Goal: Task Accomplishment & Management: Manage account settings

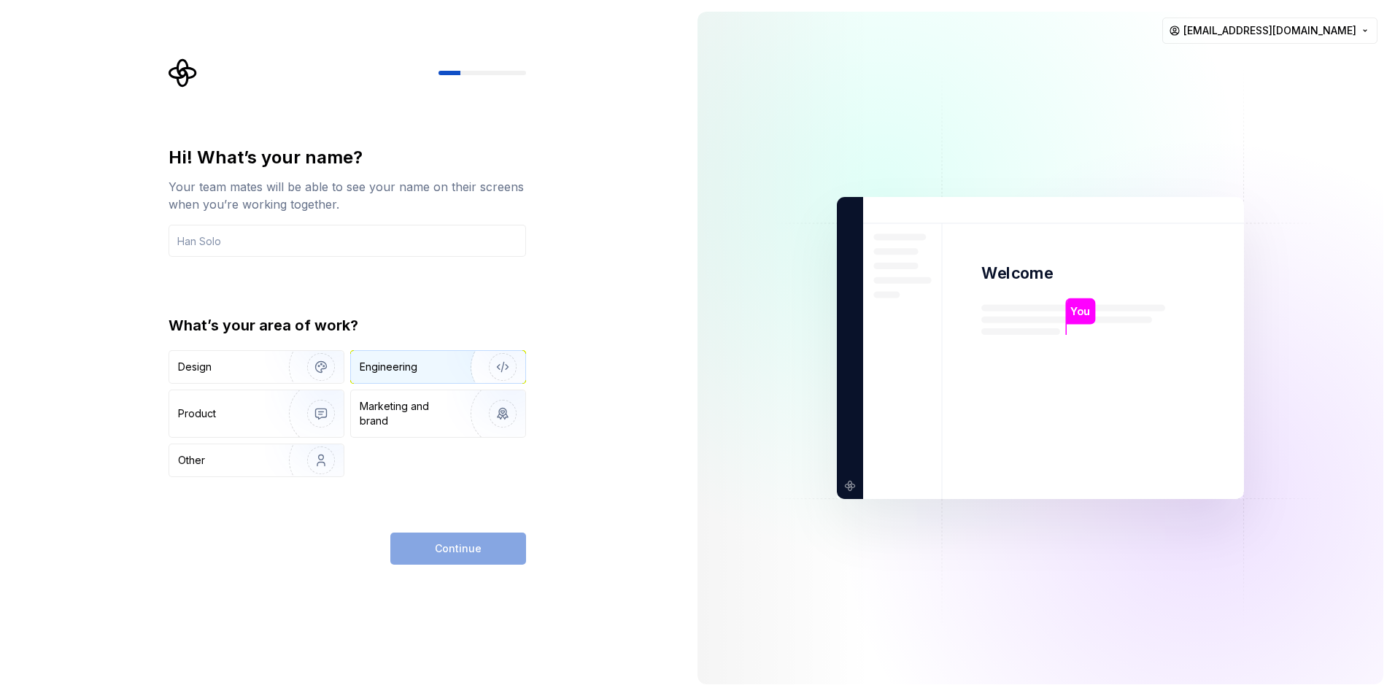
click at [404, 365] on div "Engineering" at bounding box center [389, 367] width 58 height 15
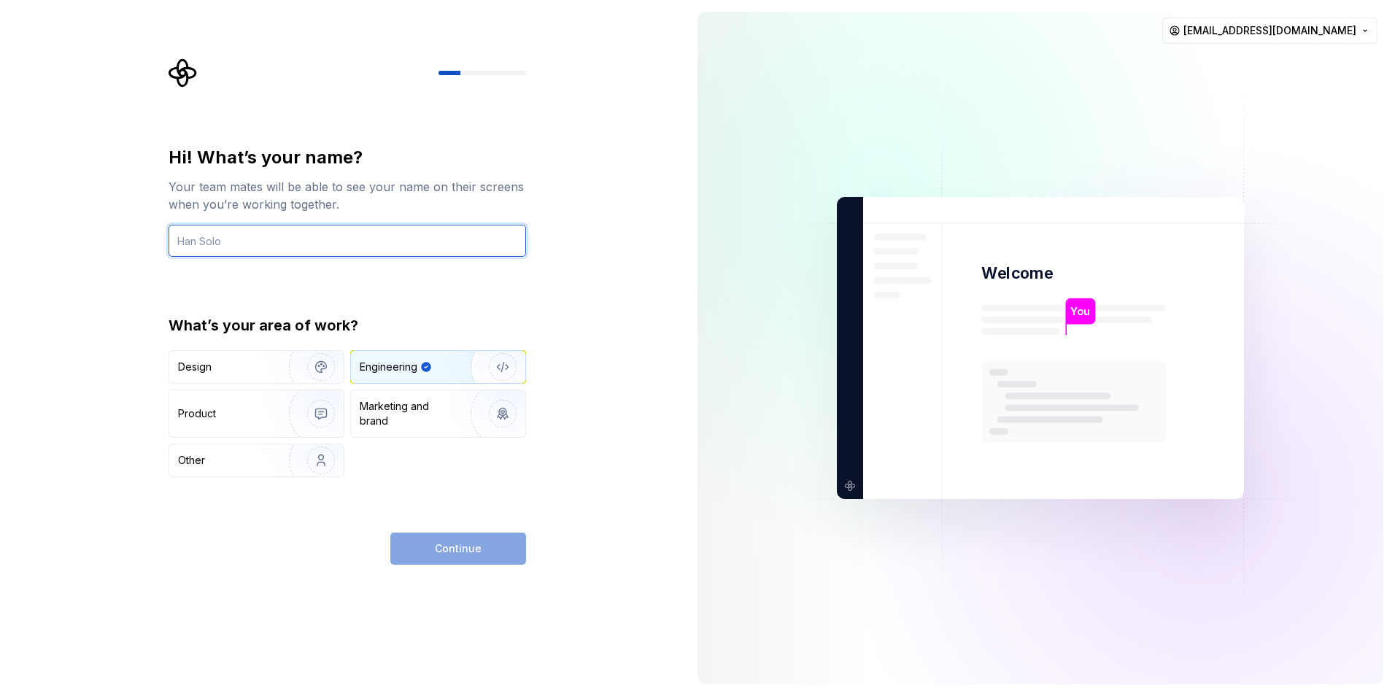
click at [286, 239] on input "text" at bounding box center [348, 241] width 358 height 32
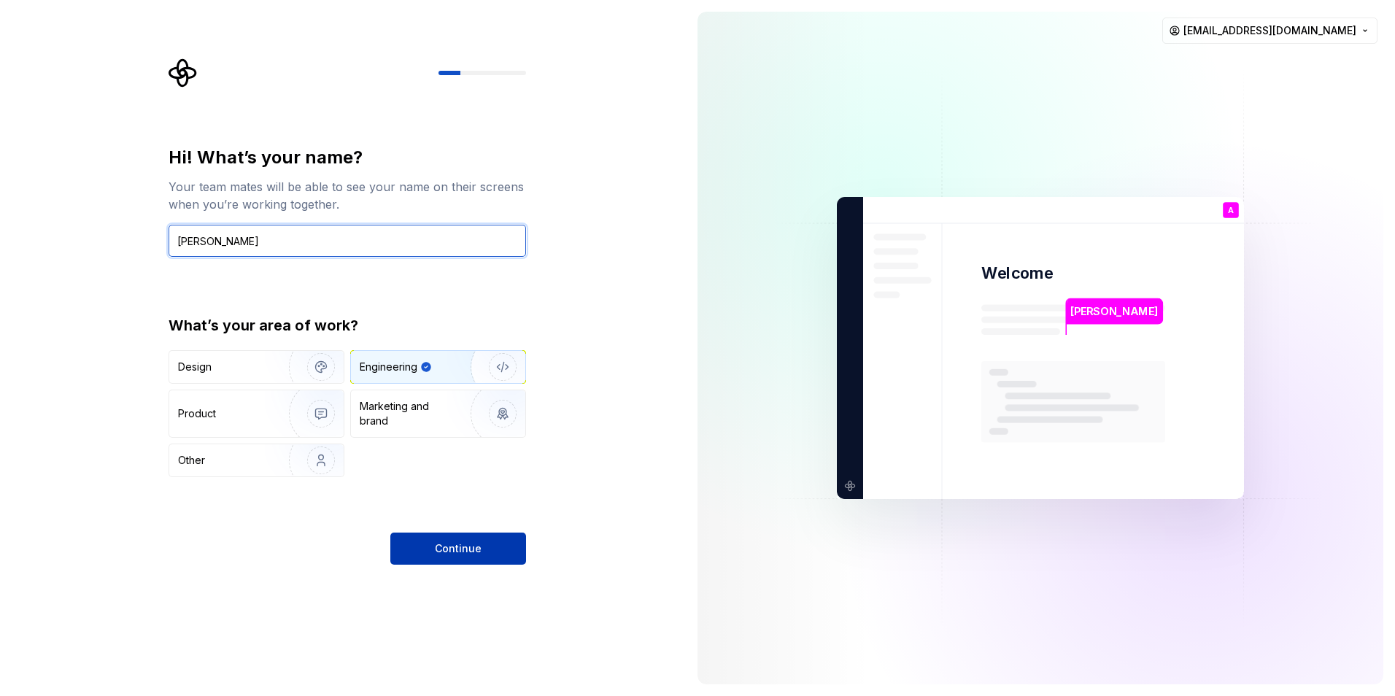
type input "[PERSON_NAME]"
click at [436, 545] on span "Continue" at bounding box center [458, 548] width 47 height 15
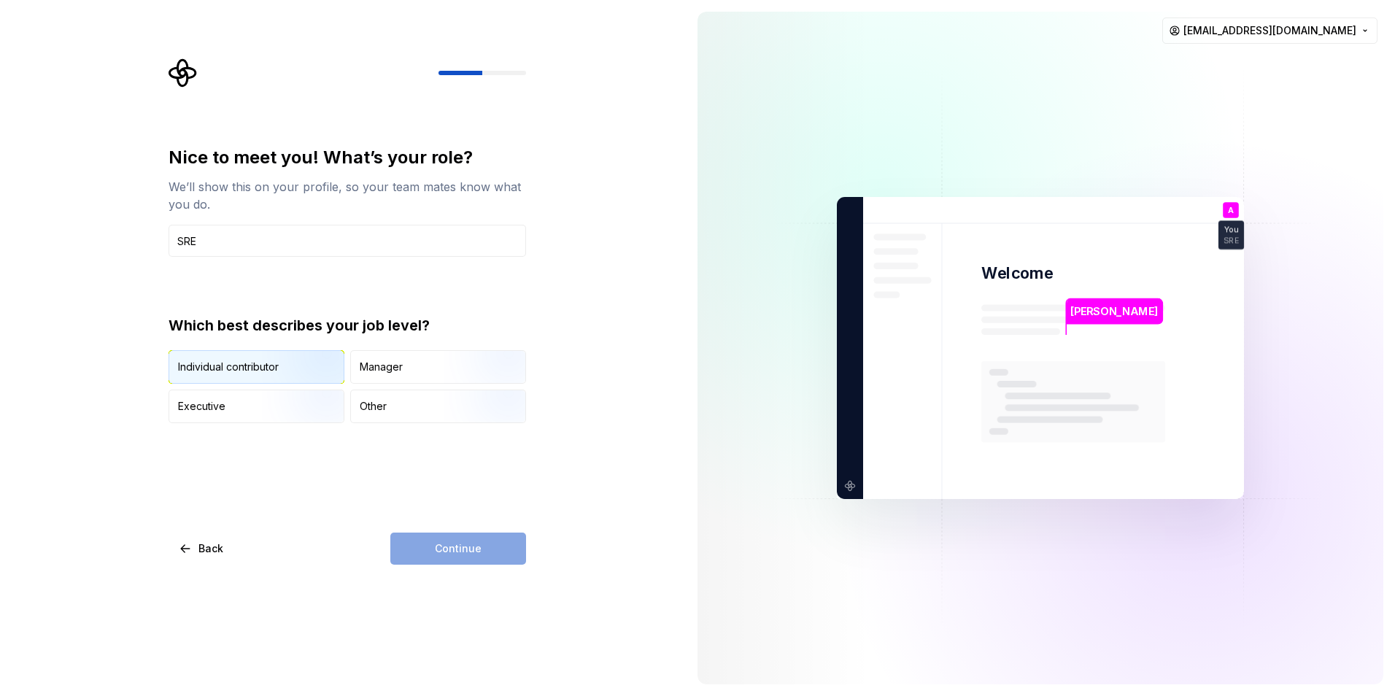
type input "SRE"
click at [244, 363] on div "Individual contributor" at bounding box center [228, 367] width 101 height 15
click at [505, 552] on button "Continue" at bounding box center [458, 549] width 136 height 32
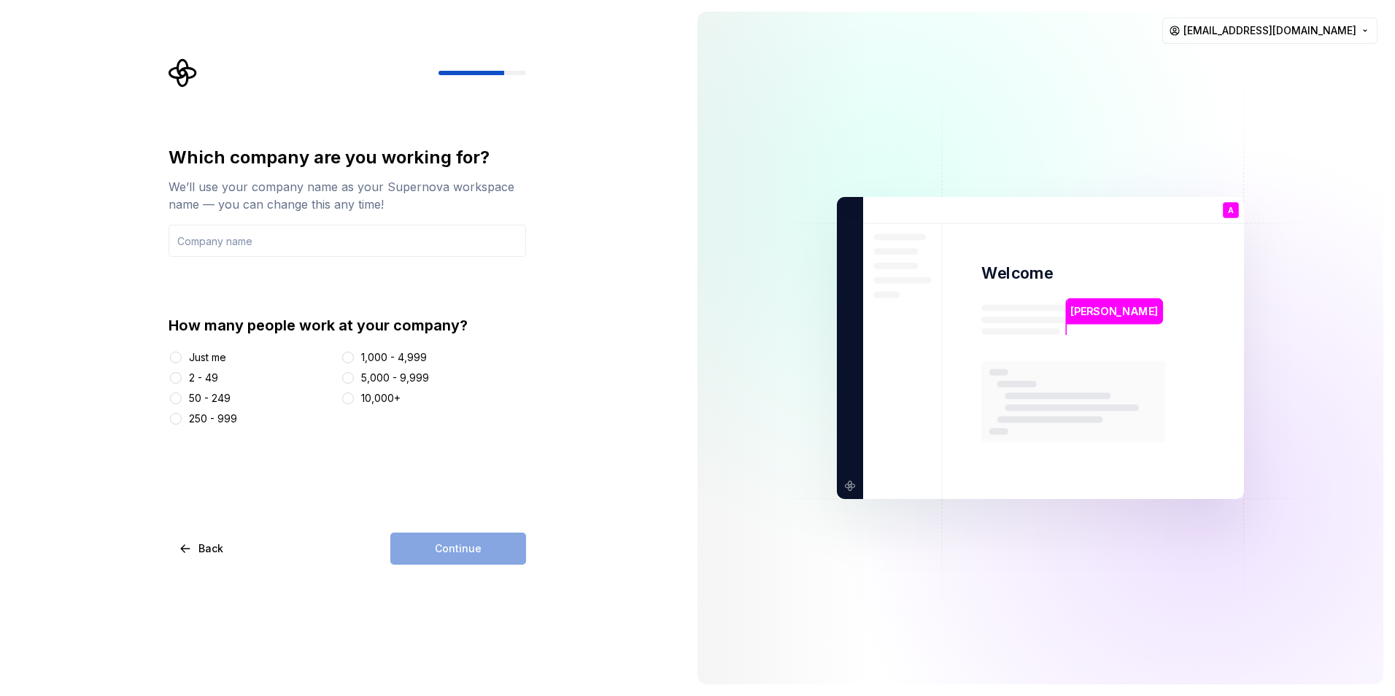
click at [211, 358] on div "Just me" at bounding box center [207, 357] width 37 height 15
click at [182, 358] on button "Just me" at bounding box center [176, 358] width 12 height 12
drag, startPoint x: 450, startPoint y: 553, endPoint x: 420, endPoint y: 471, distance: 87.7
click at [450, 552] on div "Continue" at bounding box center [458, 549] width 136 height 32
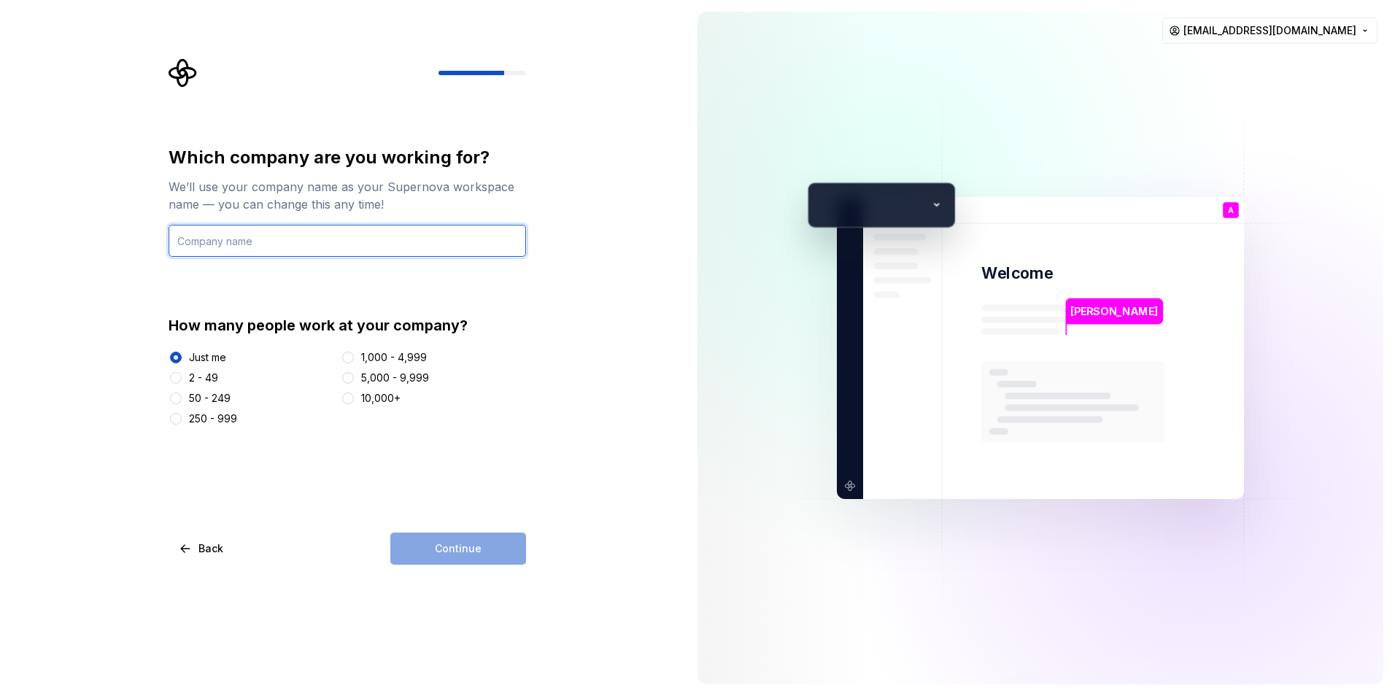
click at [330, 235] on input "text" at bounding box center [348, 241] width 358 height 32
type input "Vertivo"
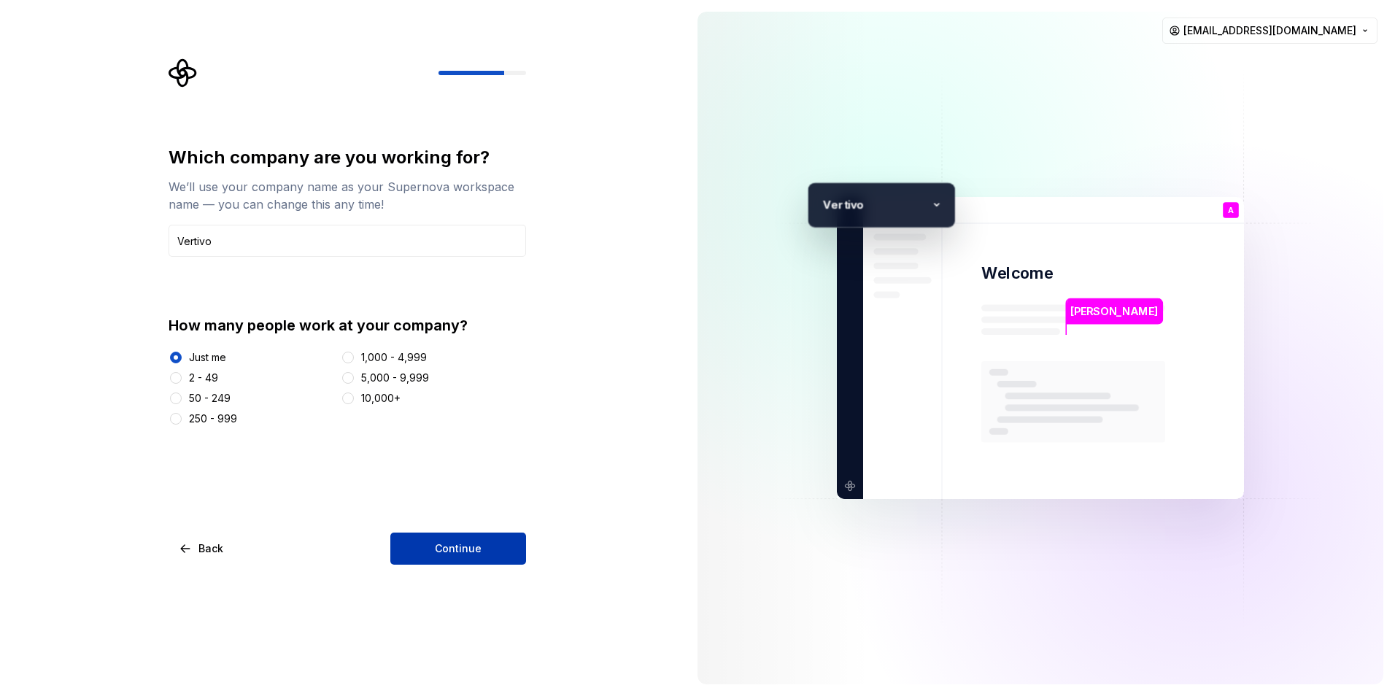
click at [468, 538] on button "Continue" at bounding box center [458, 549] width 136 height 32
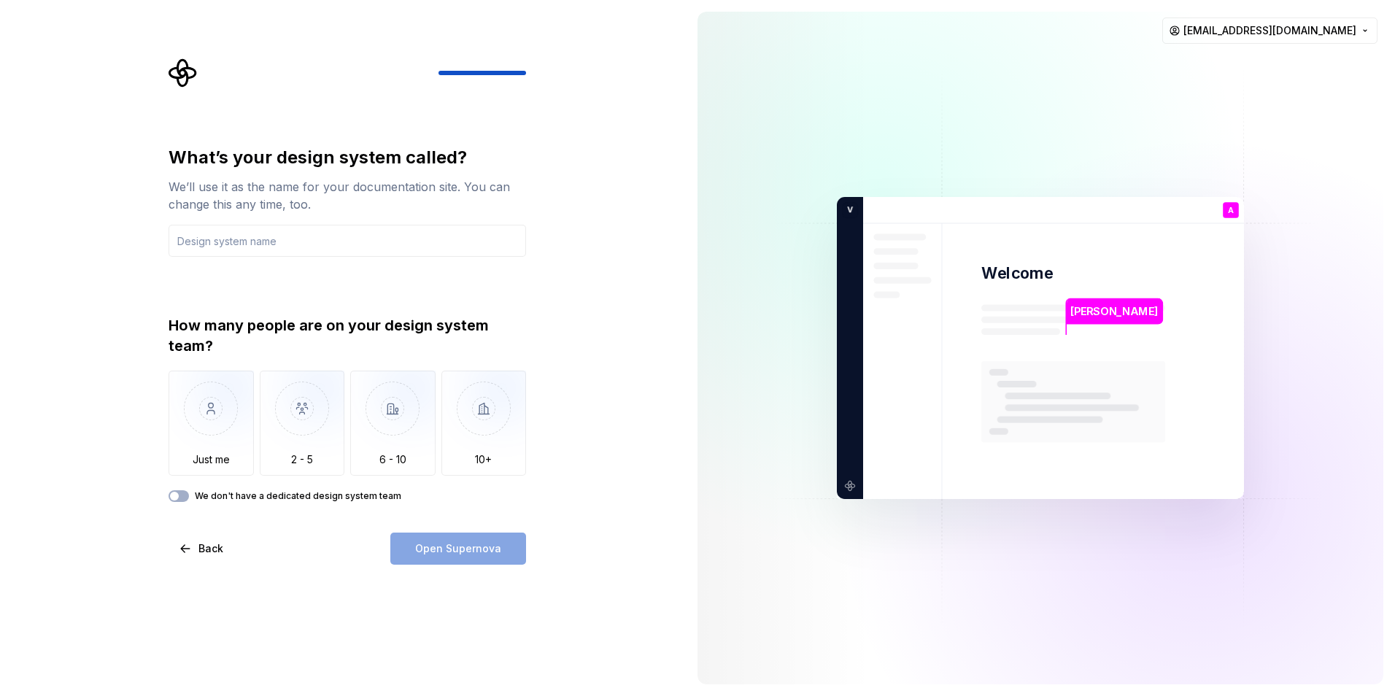
click at [186, 490] on div "We don't have a dedicated design system team" at bounding box center [348, 496] width 358 height 12
click at [178, 495] on span "button" at bounding box center [174, 496] width 9 height 9
click at [372, 244] on input "text" at bounding box center [348, 241] width 358 height 32
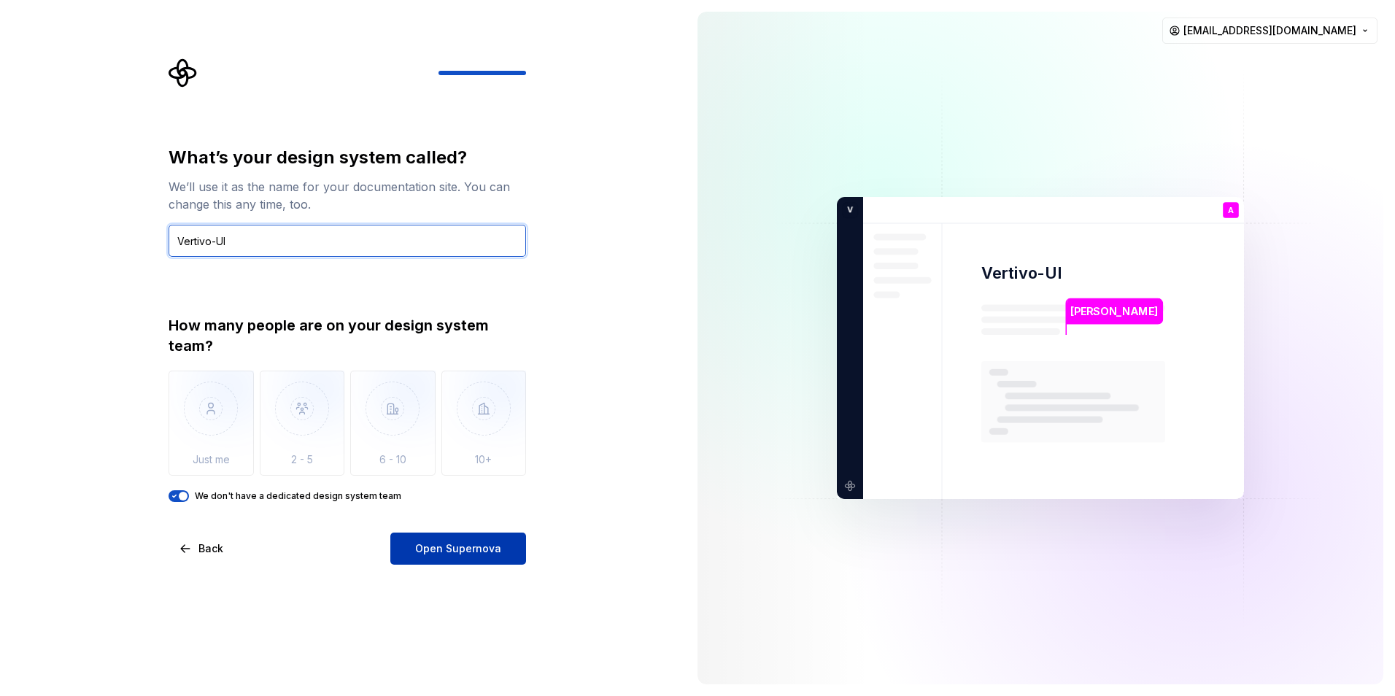
type input "Vertivo-UI"
click at [412, 535] on button "Open Supernova" at bounding box center [458, 549] width 136 height 32
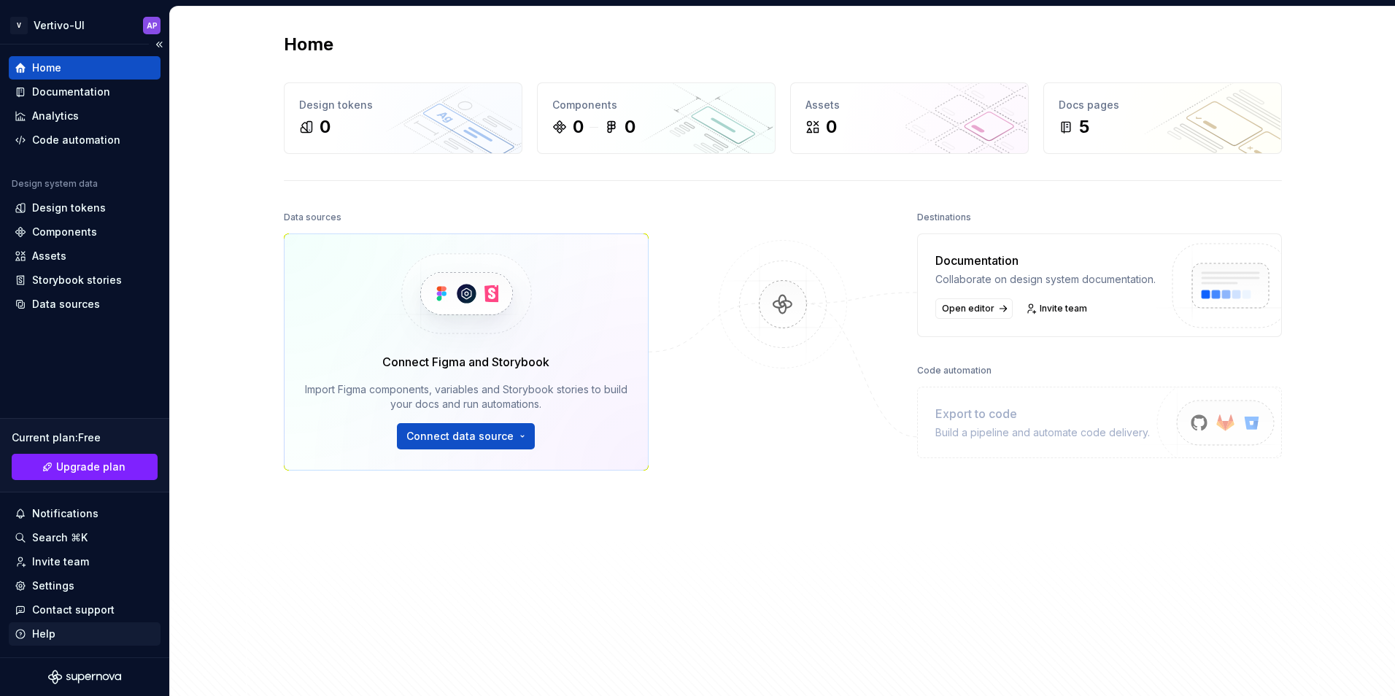
click at [42, 629] on div "Help" at bounding box center [43, 634] width 23 height 15
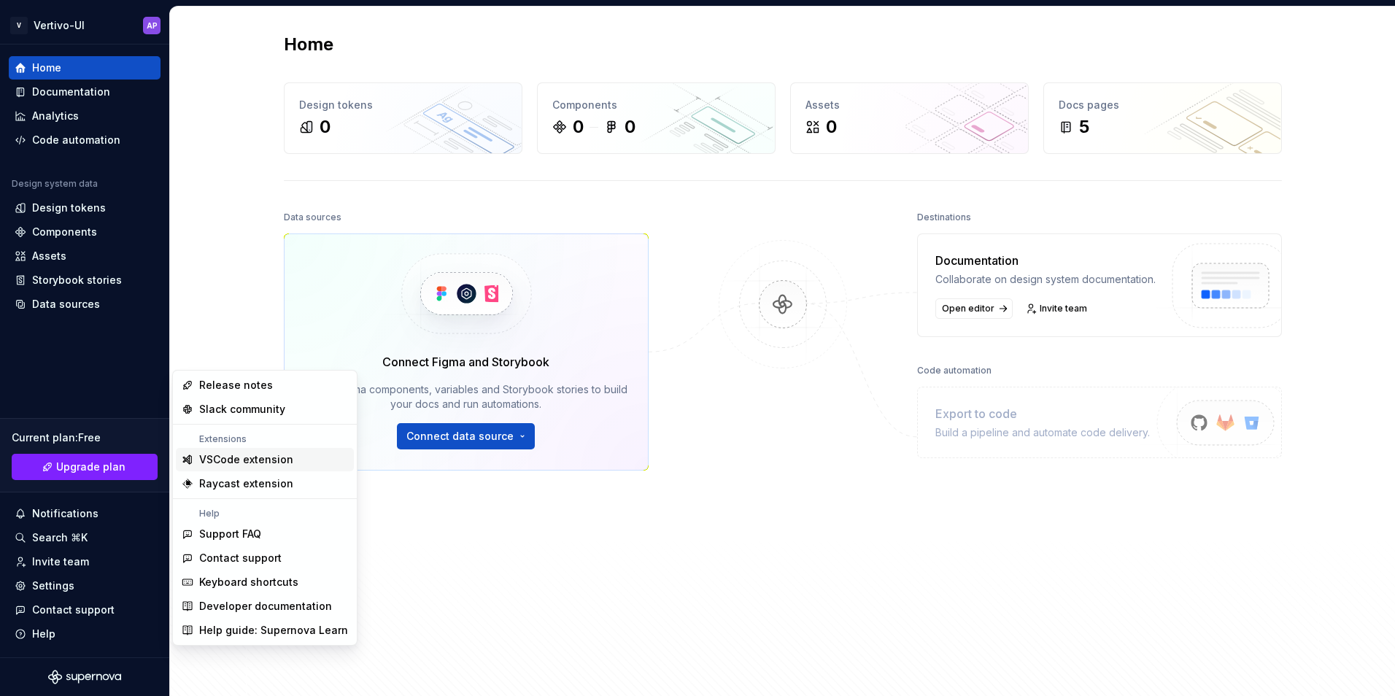
click at [259, 453] on div "VSCode extension" at bounding box center [246, 459] width 94 height 15
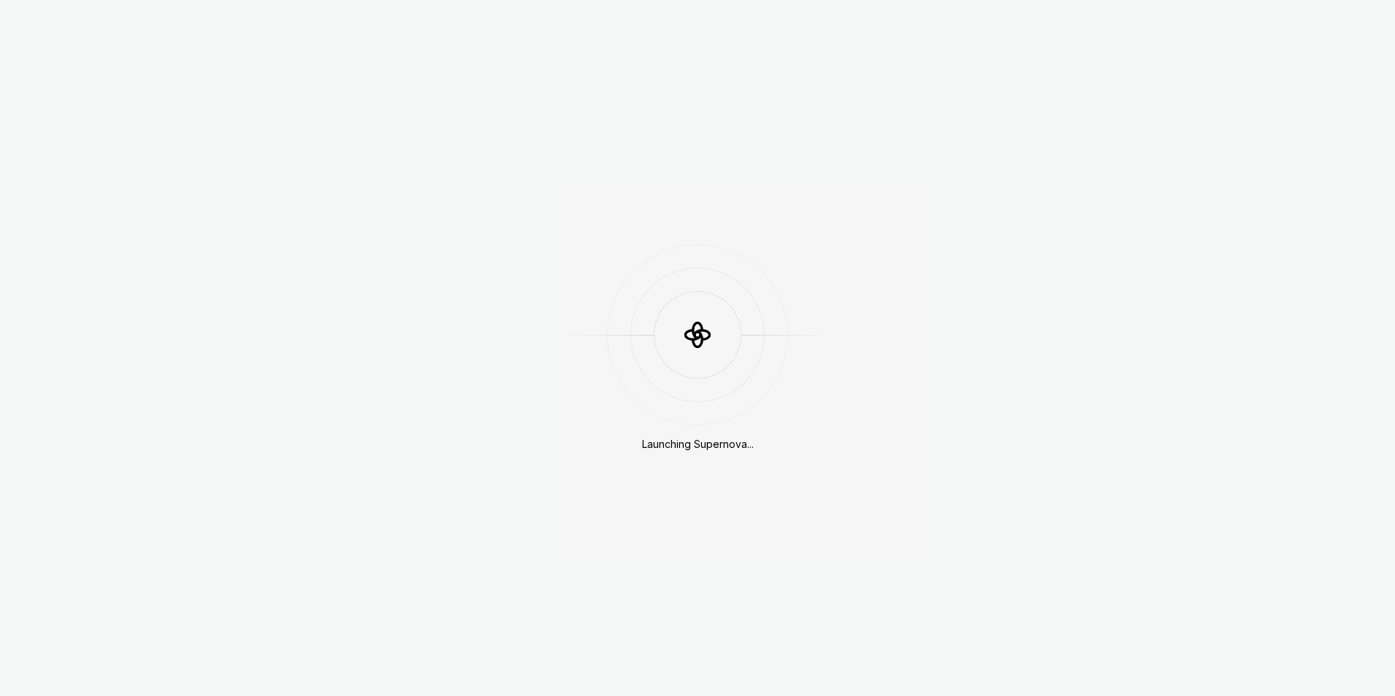
click at [1144, 397] on div "Launching Supernova..." at bounding box center [697, 348] width 1395 height 696
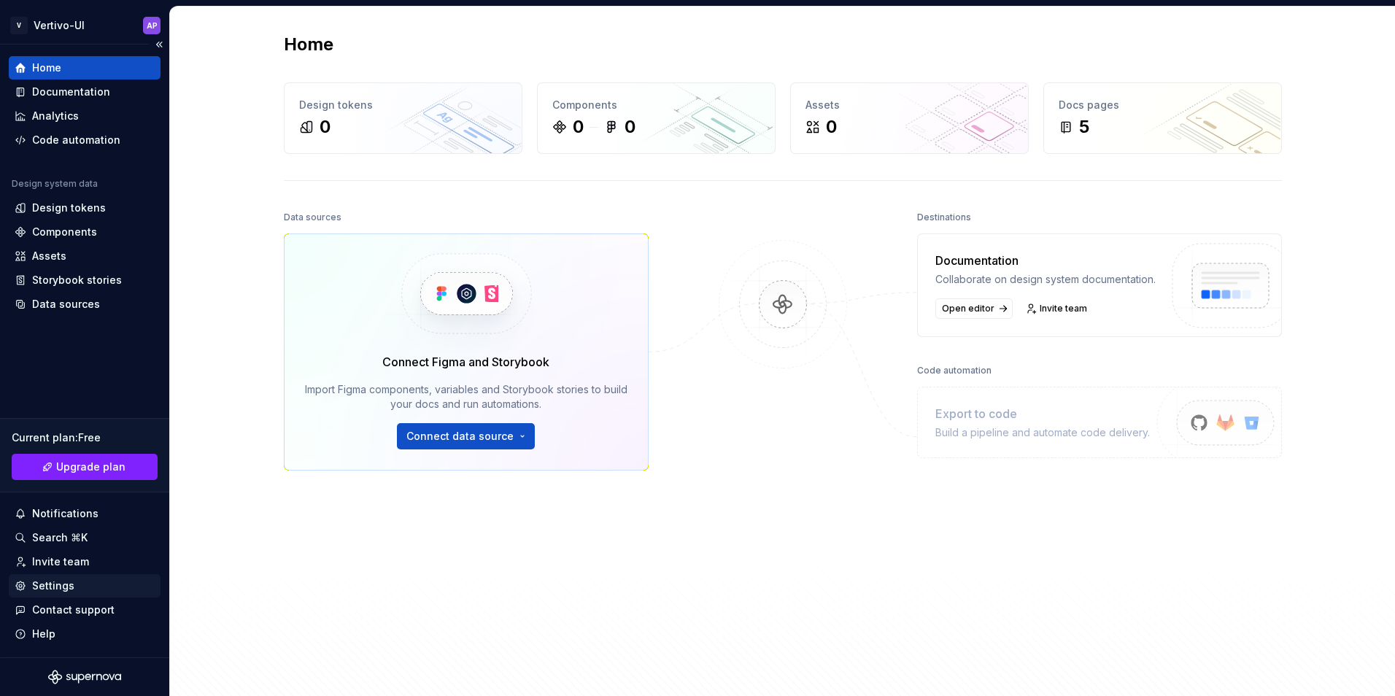
click at [108, 582] on div "Settings" at bounding box center [85, 586] width 140 height 15
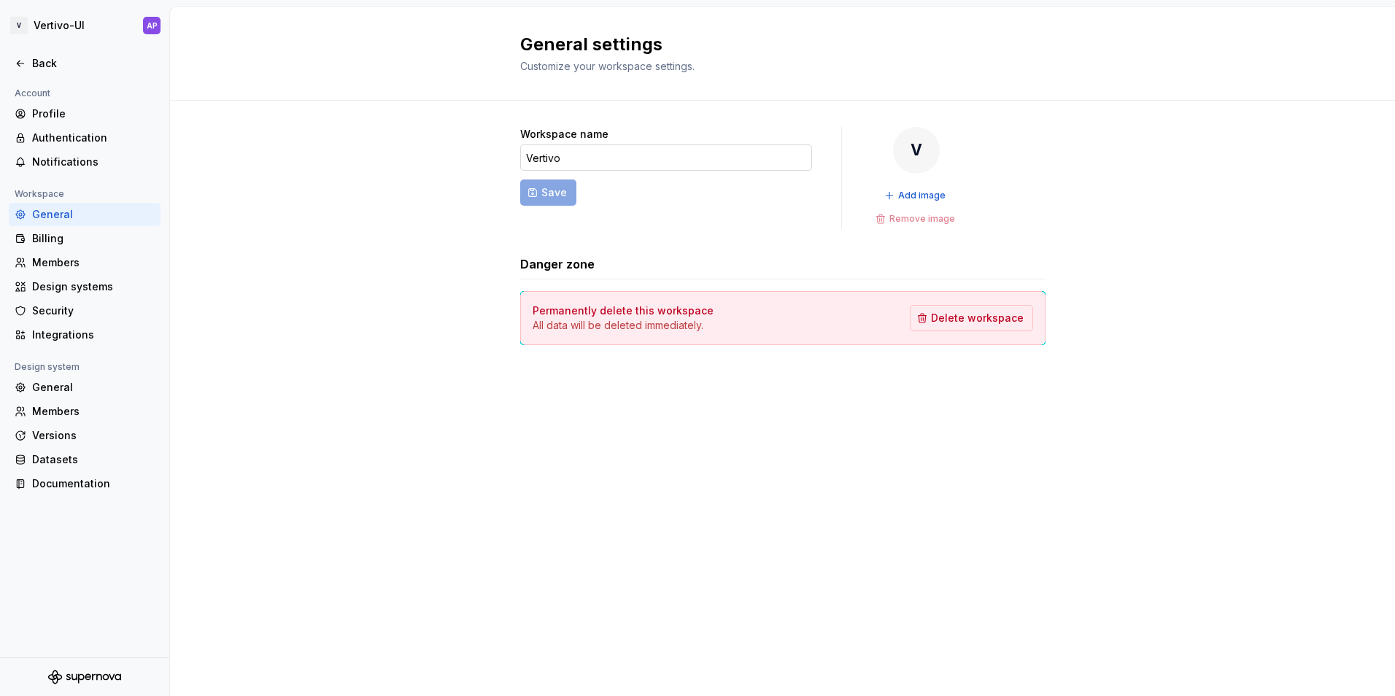
click at [587, 166] on input "Vertivo" at bounding box center [666, 157] width 292 height 26
click at [101, 381] on div "General" at bounding box center [93, 387] width 123 height 15
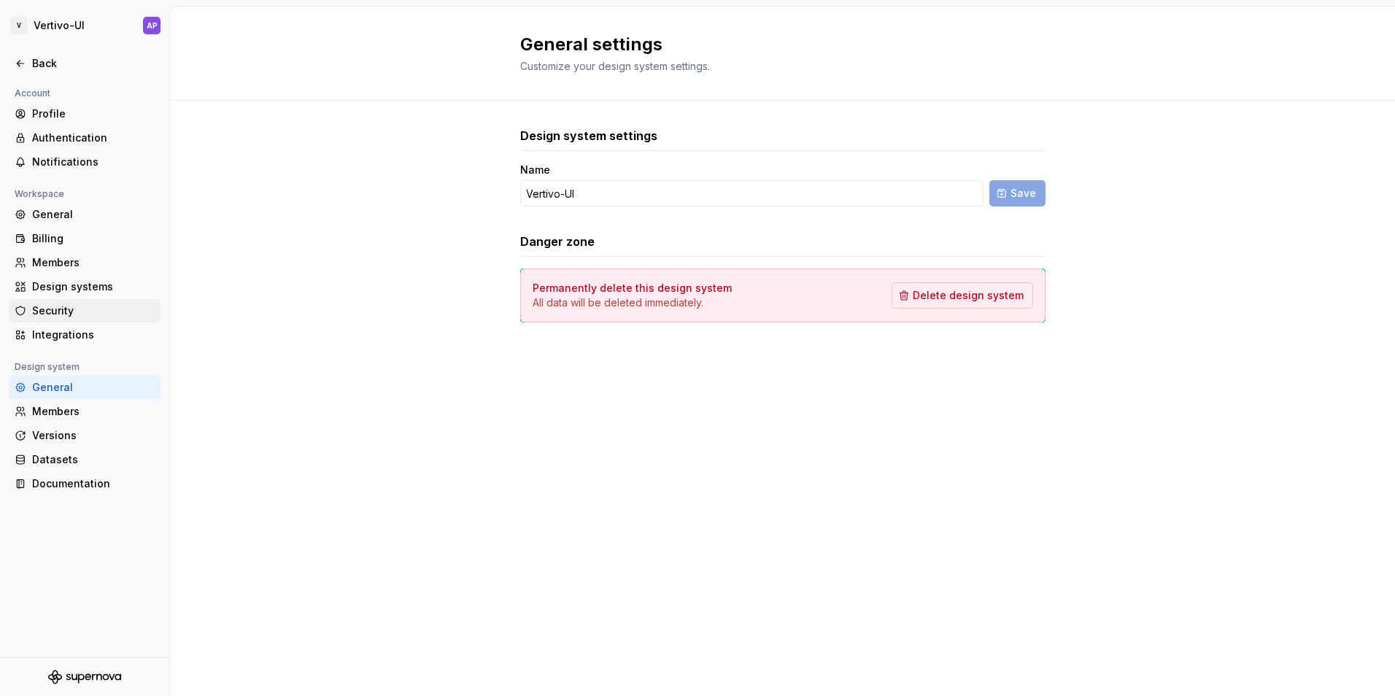
click at [82, 306] on div "Security" at bounding box center [93, 311] width 123 height 15
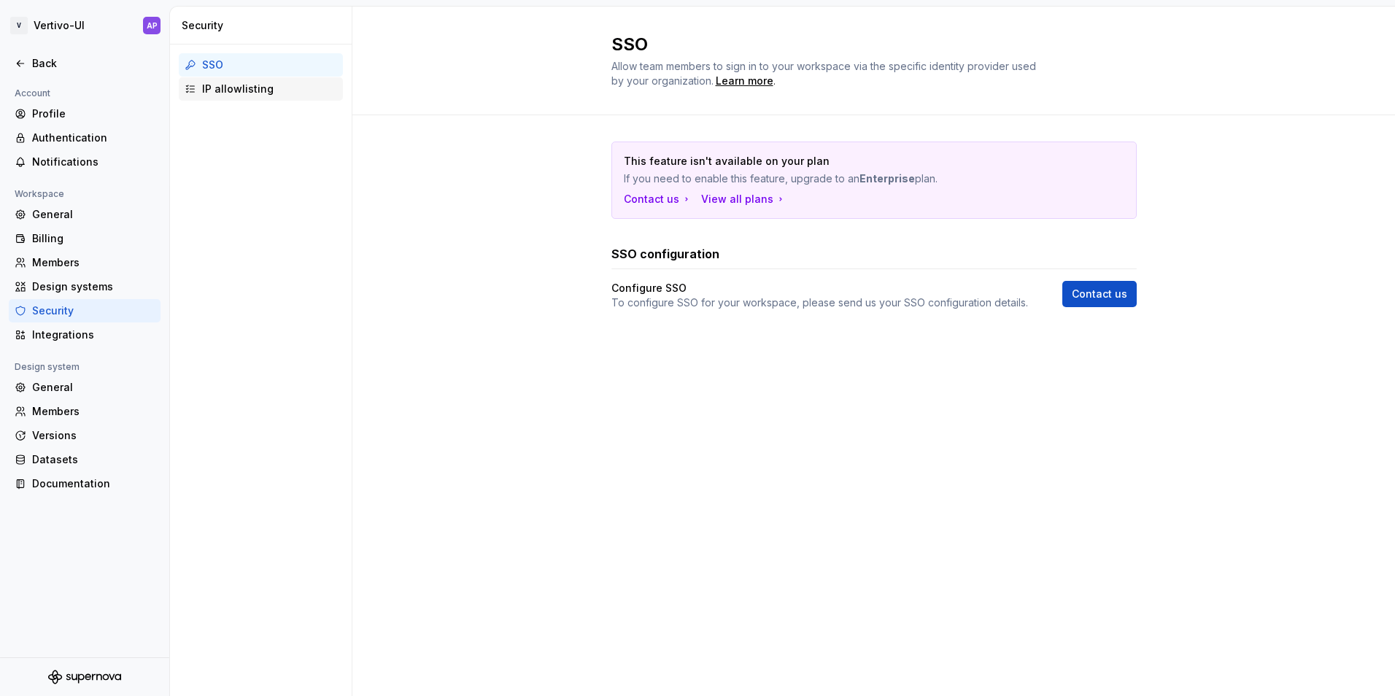
click at [243, 84] on div "IP allowlisting" at bounding box center [269, 89] width 135 height 15
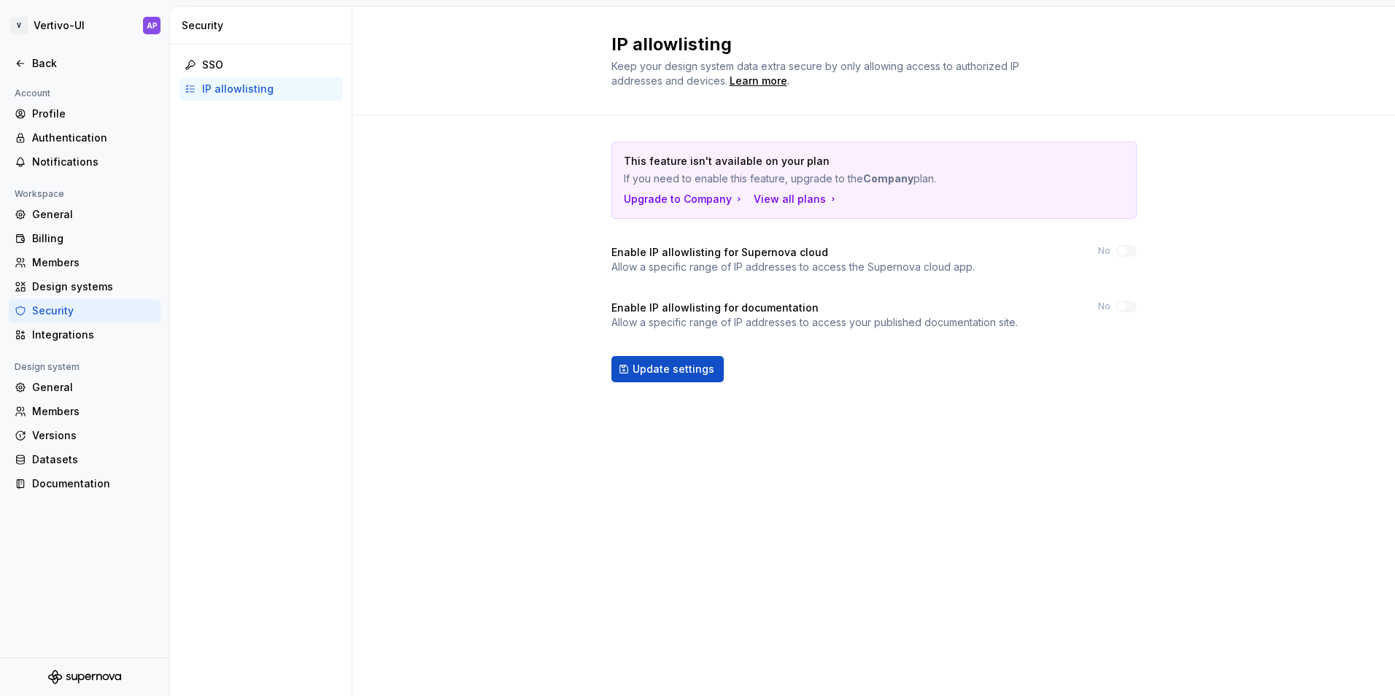
click at [281, 53] on div "SSO IP allowlisting" at bounding box center [261, 77] width 182 height 65
click at [46, 137] on div "Authentication" at bounding box center [93, 138] width 123 height 15
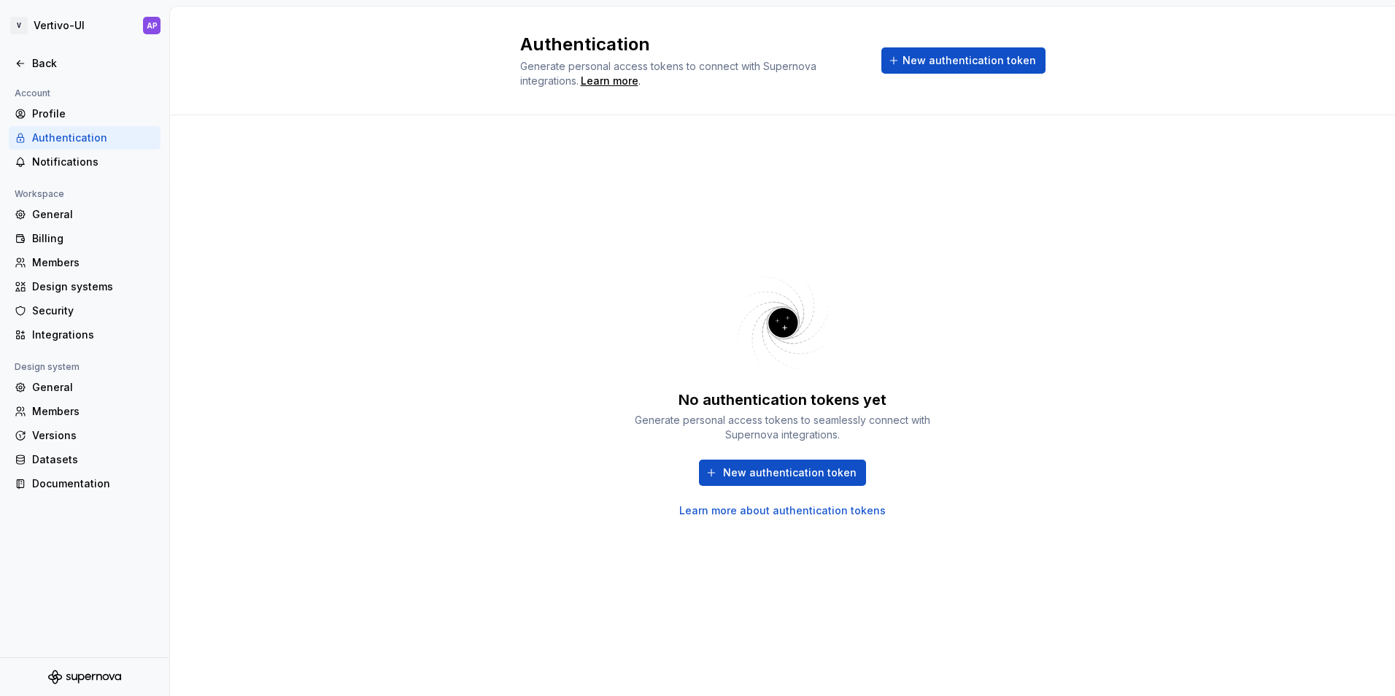
click at [898, 258] on div "No authentication tokens yet Generate personal access tokens to seamlessly conn…" at bounding box center [782, 391] width 525 height 499
click at [974, 66] on span "New authentication token" at bounding box center [970, 60] width 134 height 15
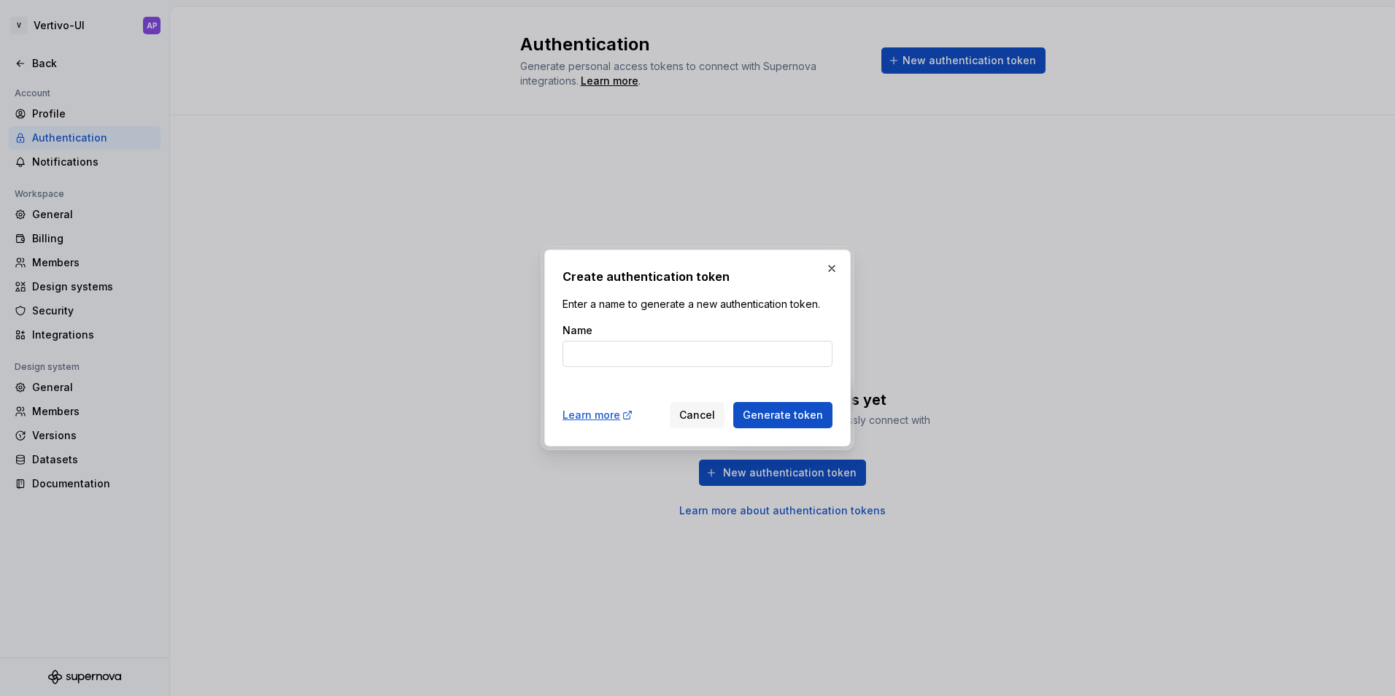
click at [663, 360] on input "Name" at bounding box center [698, 354] width 270 height 26
type input "KiroVSCodeDemo"
click at [783, 406] on button "Generate token" at bounding box center [782, 415] width 99 height 26
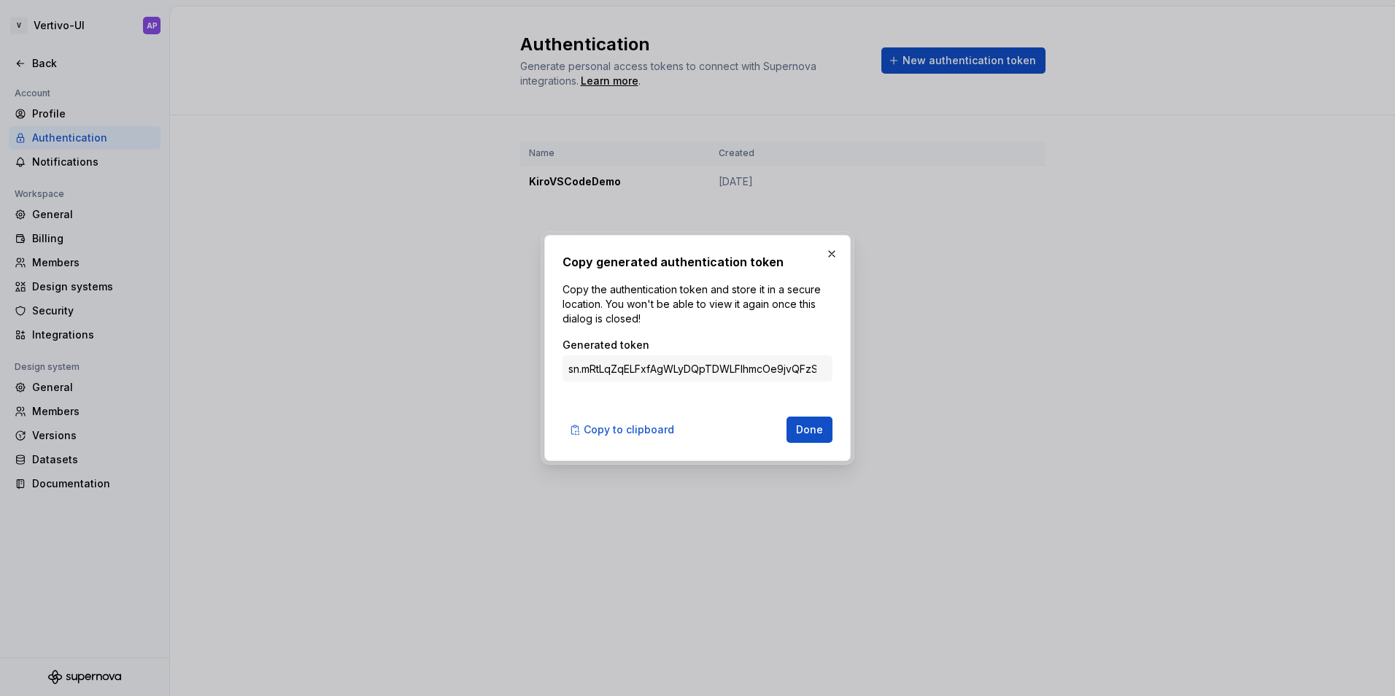
click at [674, 311] on p "Copy the authentication token and store it in a secure location. You won't be a…" at bounding box center [698, 304] width 270 height 44
click at [835, 255] on button "button" at bounding box center [832, 254] width 20 height 20
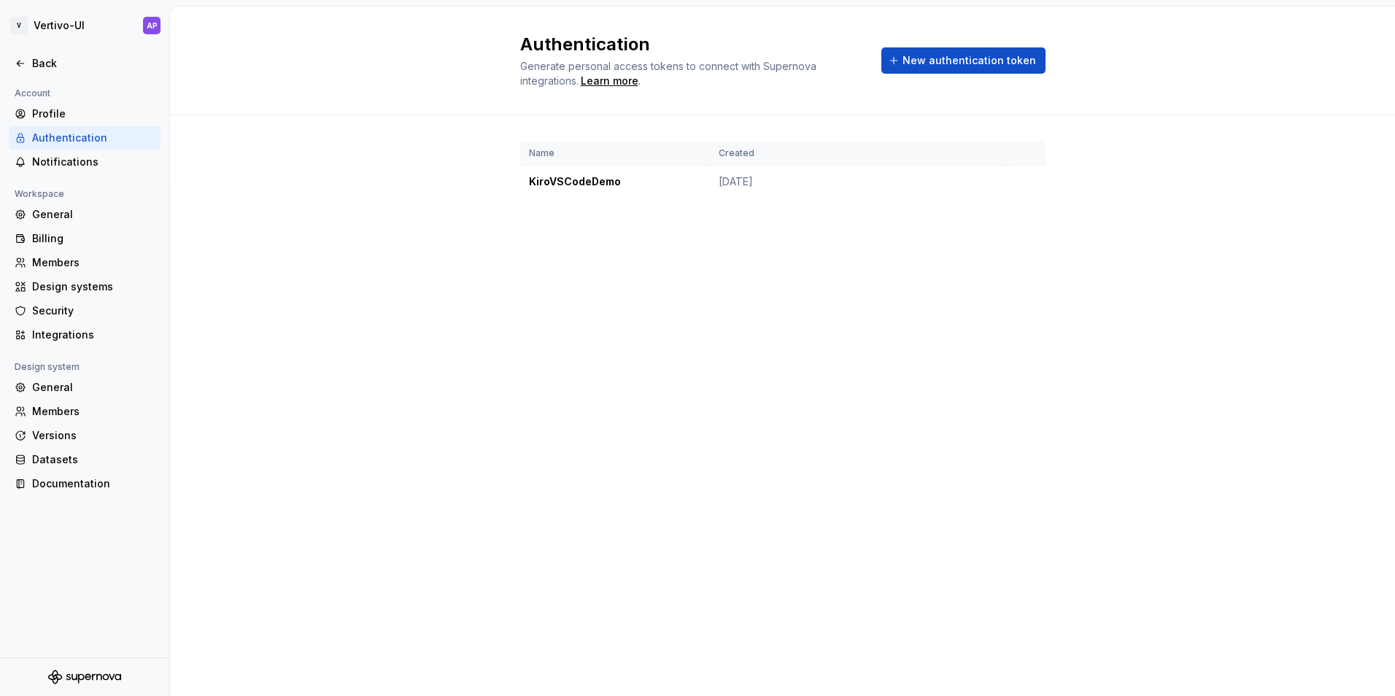
click at [628, 323] on div "Authentication Generate personal access tokens to connect with Supernova integr…" at bounding box center [782, 352] width 1225 height 690
